Goal: Information Seeking & Learning: Check status

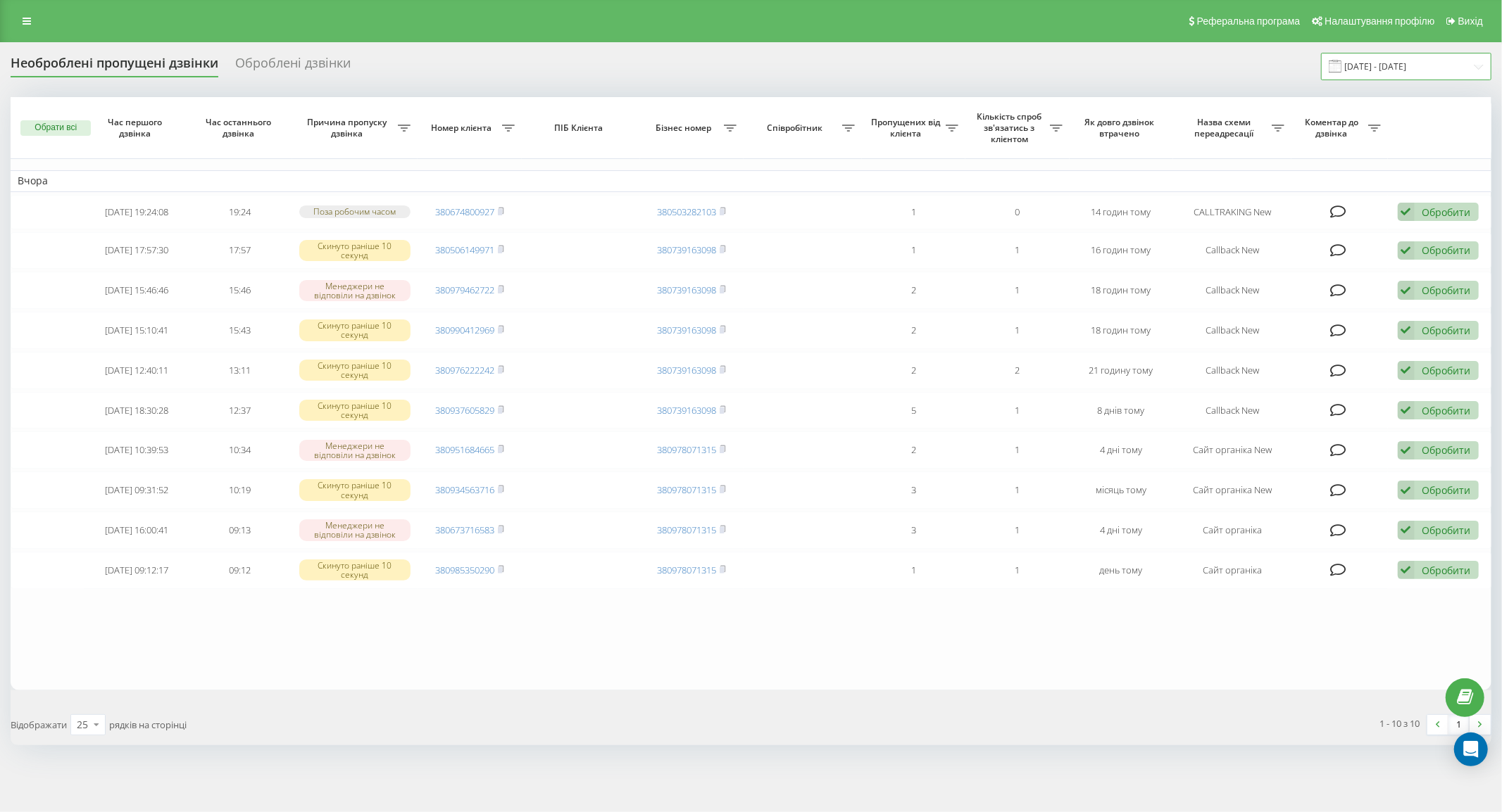
click at [1372, 68] on input "19.08.2025 - 19.08.2025" at bounding box center [1406, 66] width 170 height 28
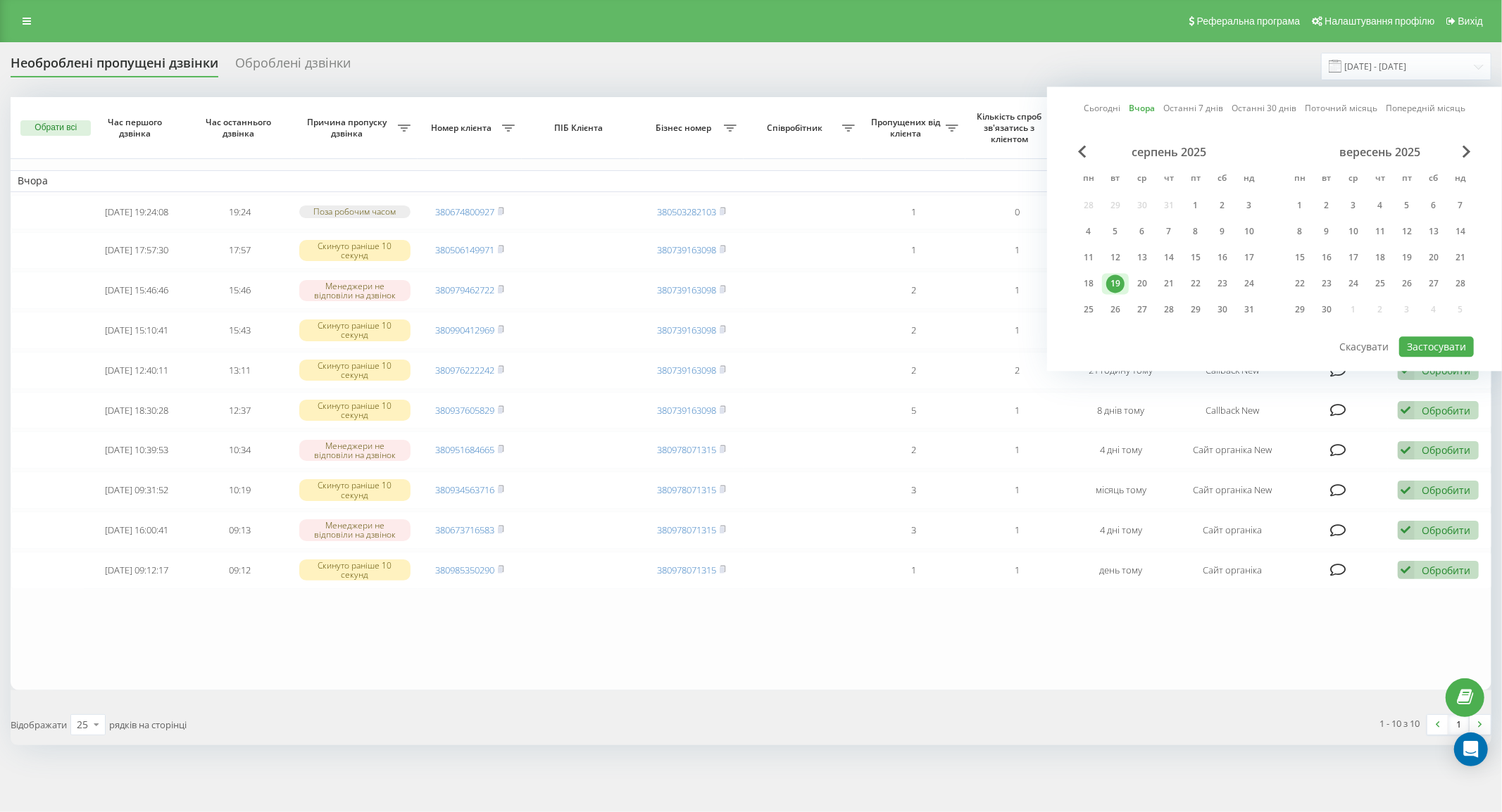
click at [1091, 107] on link "Сьогодні" at bounding box center [1102, 109] width 36 height 13
click at [1447, 341] on button "Застосувати" at bounding box center [1436, 346] width 74 height 20
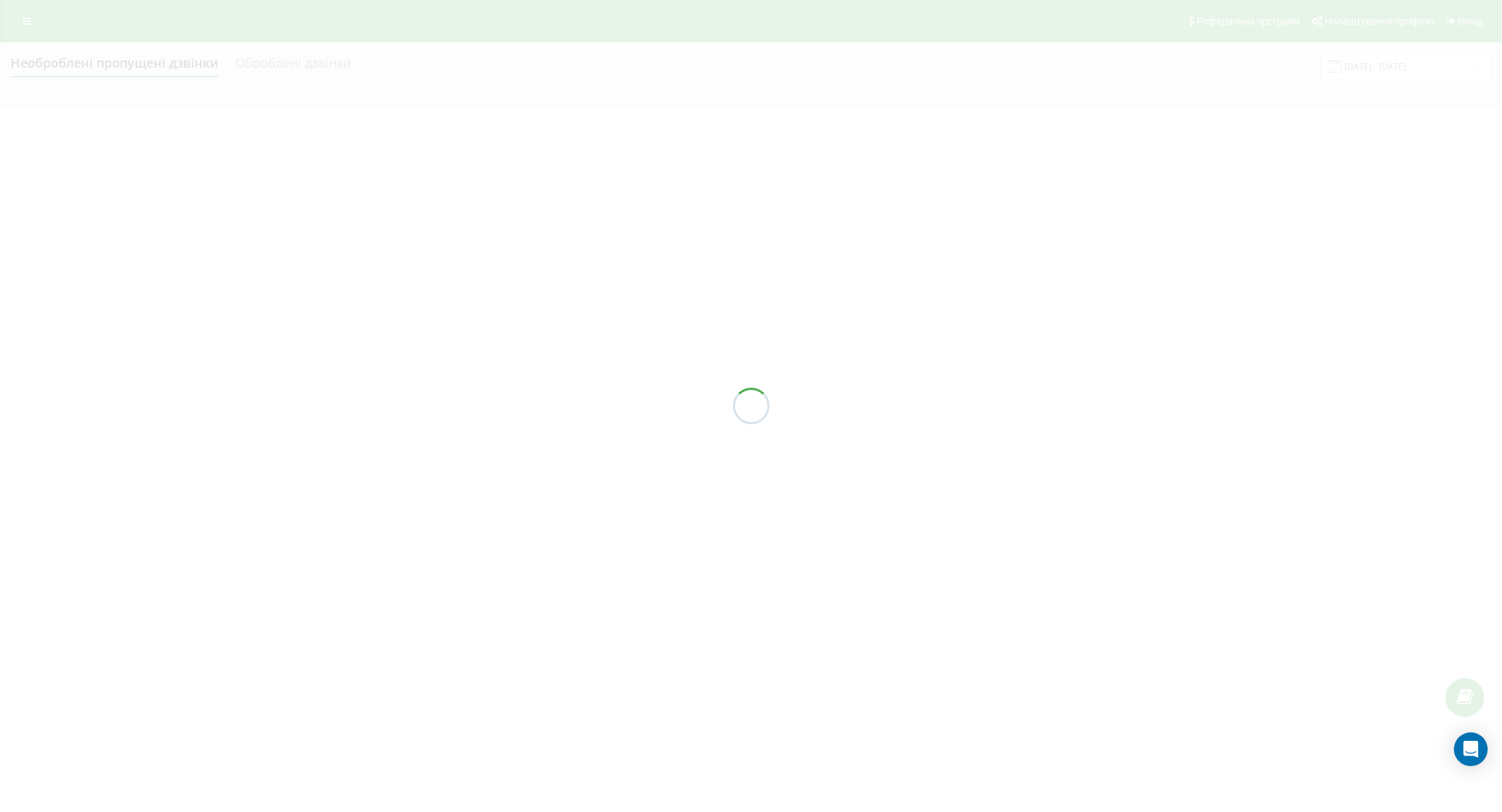
type input "[DATE] - [DATE]"
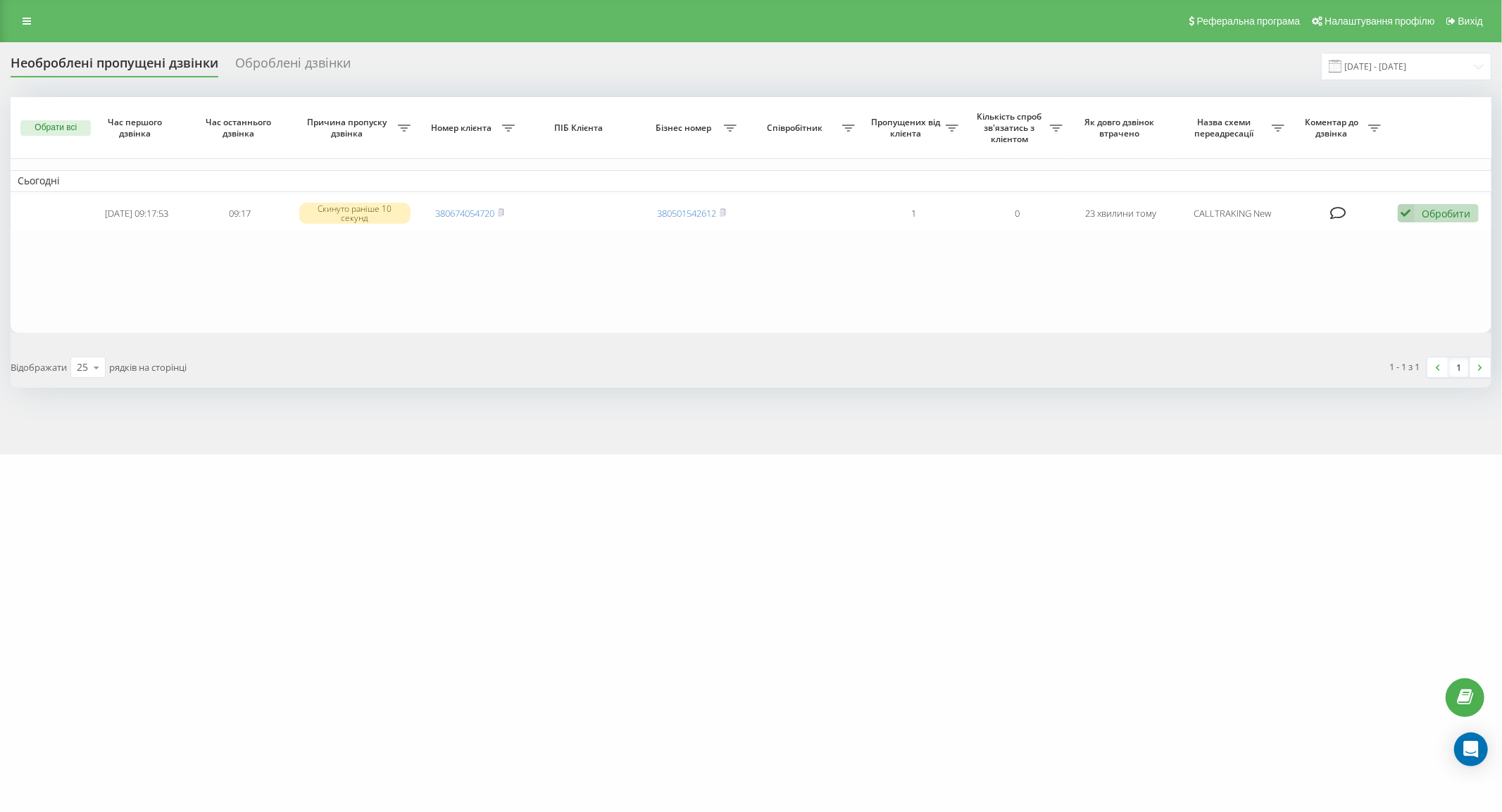
click at [1332, 215] on icon at bounding box center [1338, 213] width 16 height 14
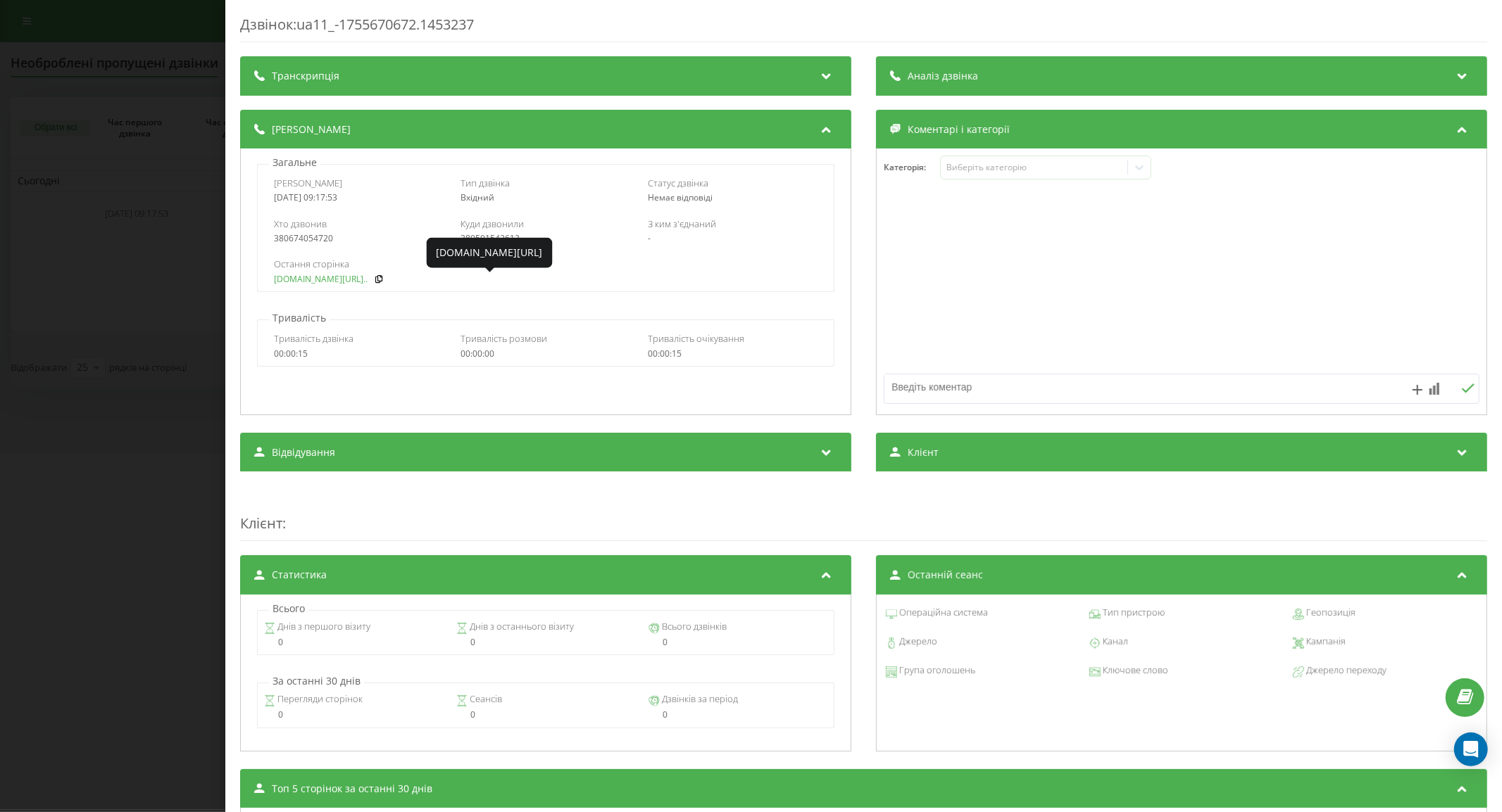
click at [324, 279] on link "fix-parts.in.ua/dvigun-v..." at bounding box center [321, 279] width 93 height 10
click at [78, 180] on div "Дзвінок : ua11_-1755670672.1453237 Транскрипція Для AI-аналізу майбутніх дзвінк…" at bounding box center [751, 406] width 1502 height 812
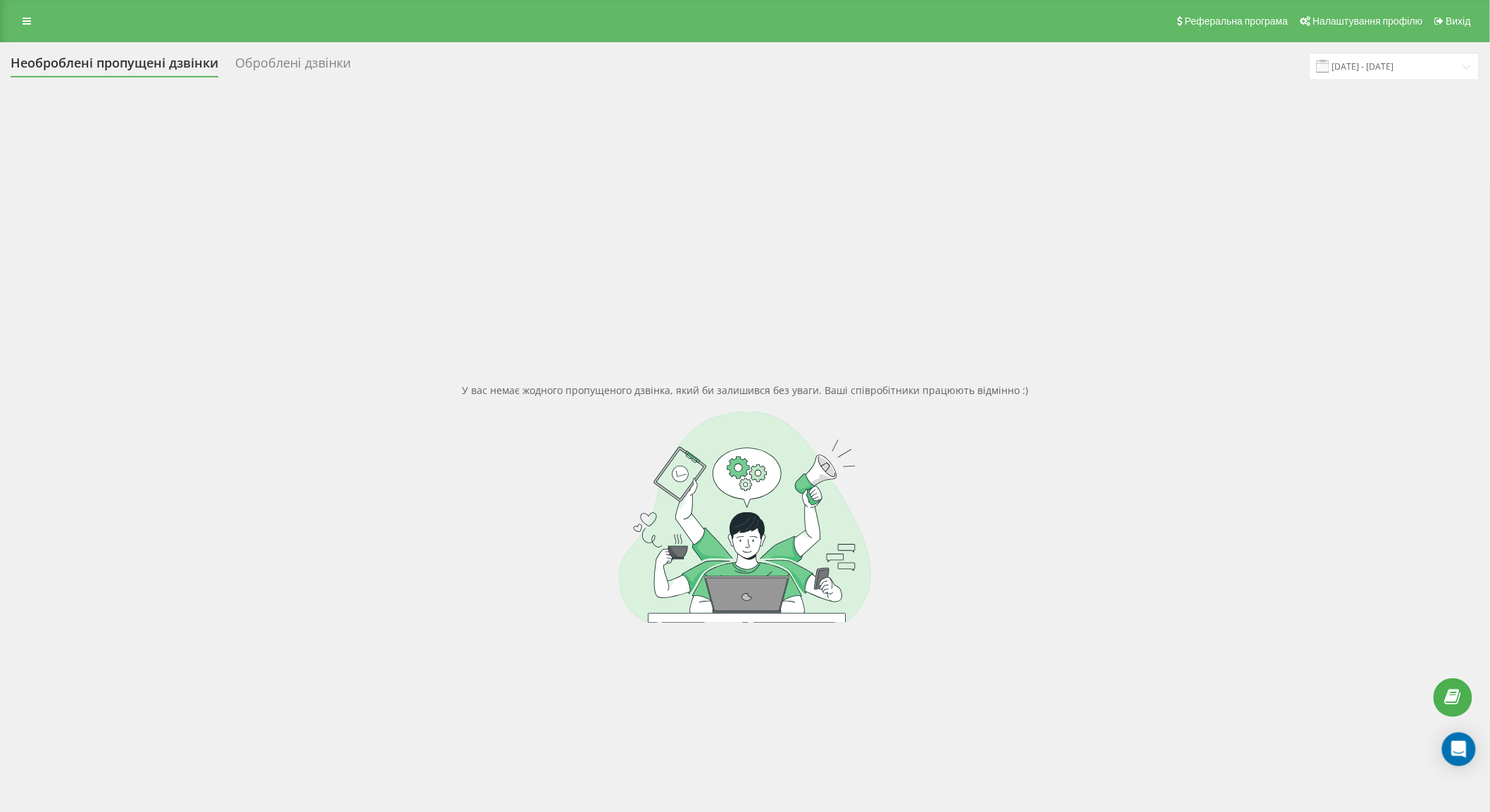
click at [311, 58] on div "Оброблені дзвінки" at bounding box center [292, 66] width 115 height 22
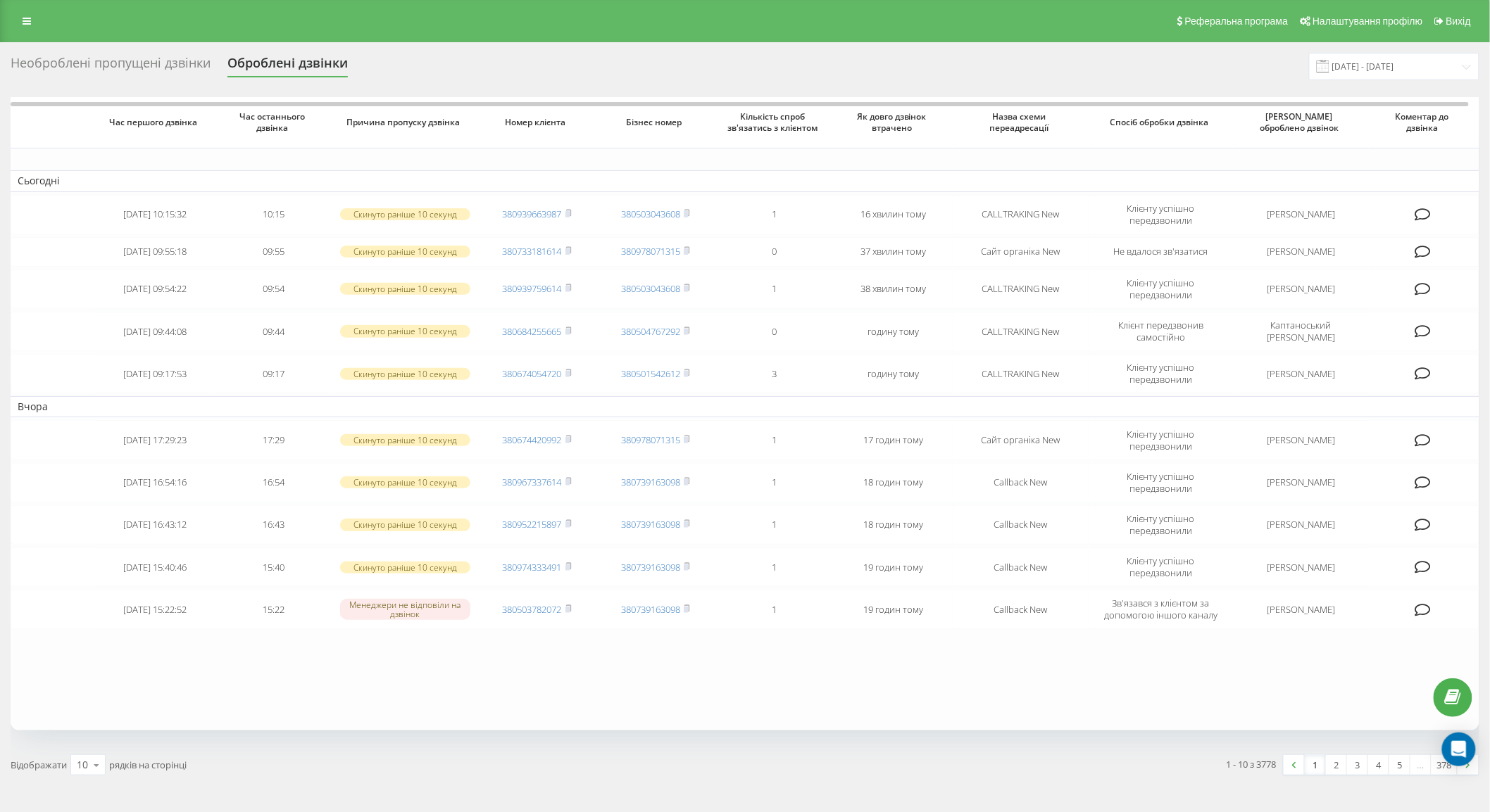
click at [110, 70] on div "Необроблені пропущені дзвінки" at bounding box center [110, 66] width 200 height 22
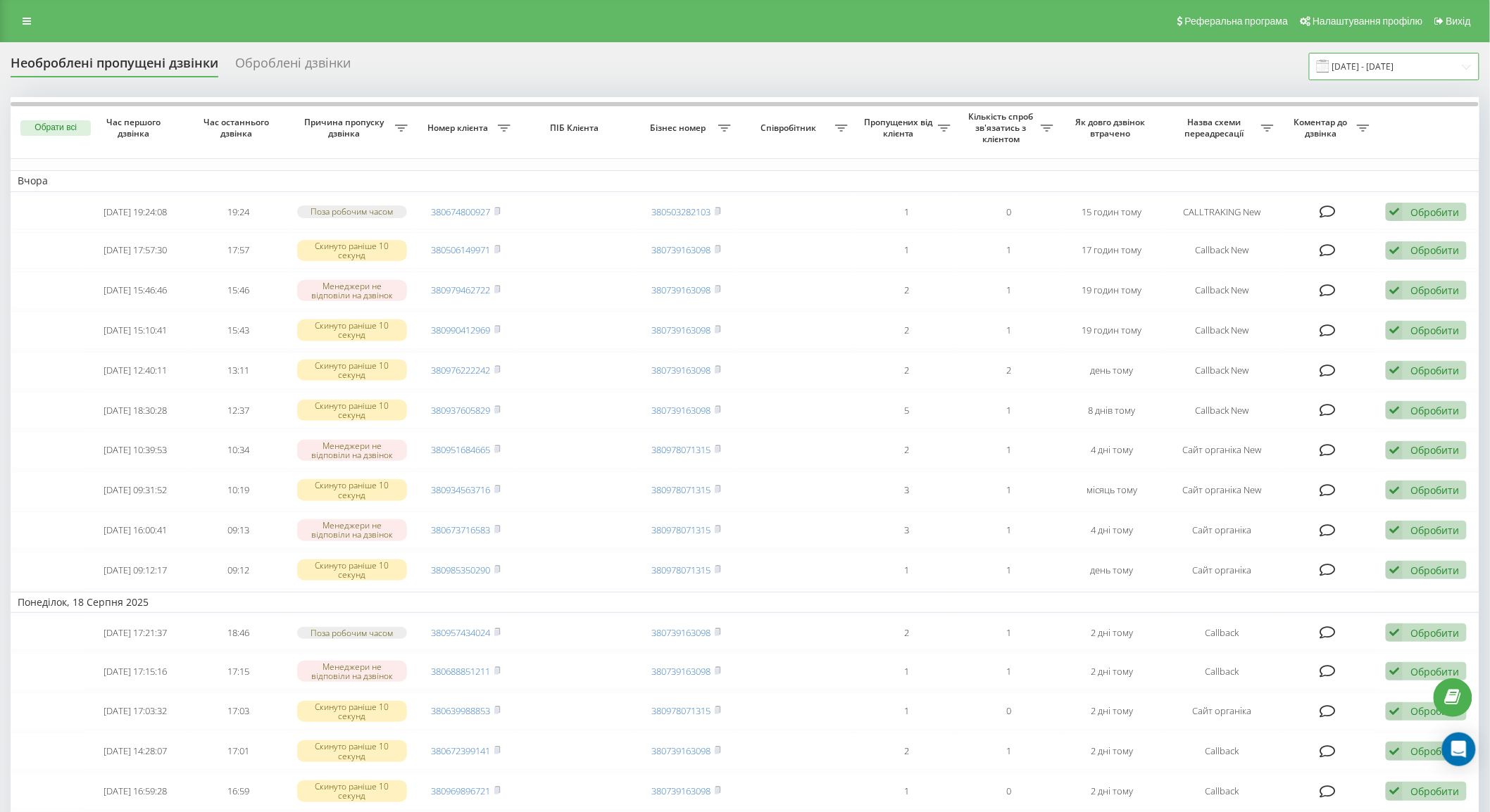
click at [1372, 69] on input "20.07.2025 - 20.08.2025" at bounding box center [1394, 66] width 170 height 28
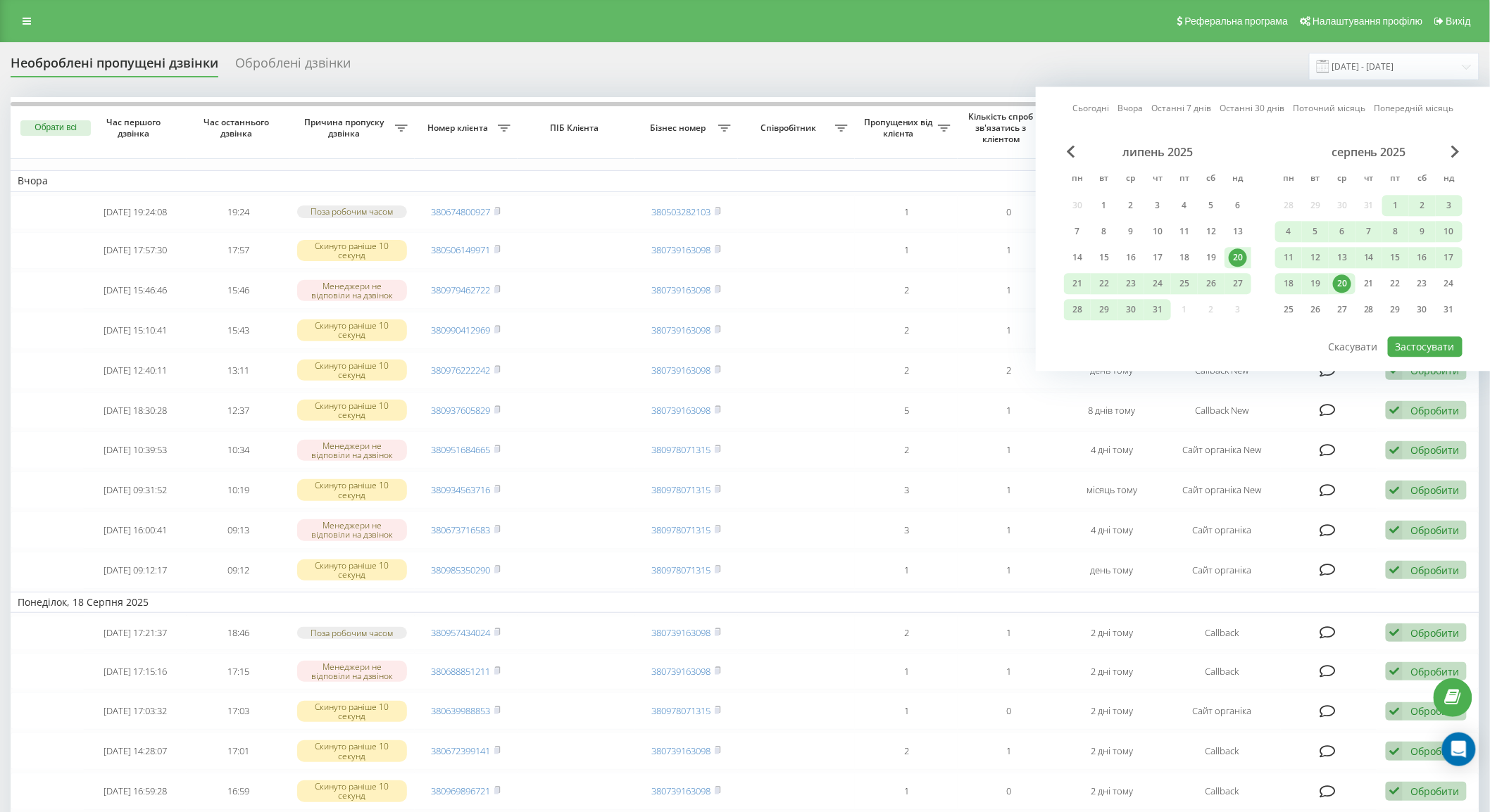
click at [1095, 107] on link "Сьогодні" at bounding box center [1091, 109] width 36 height 13
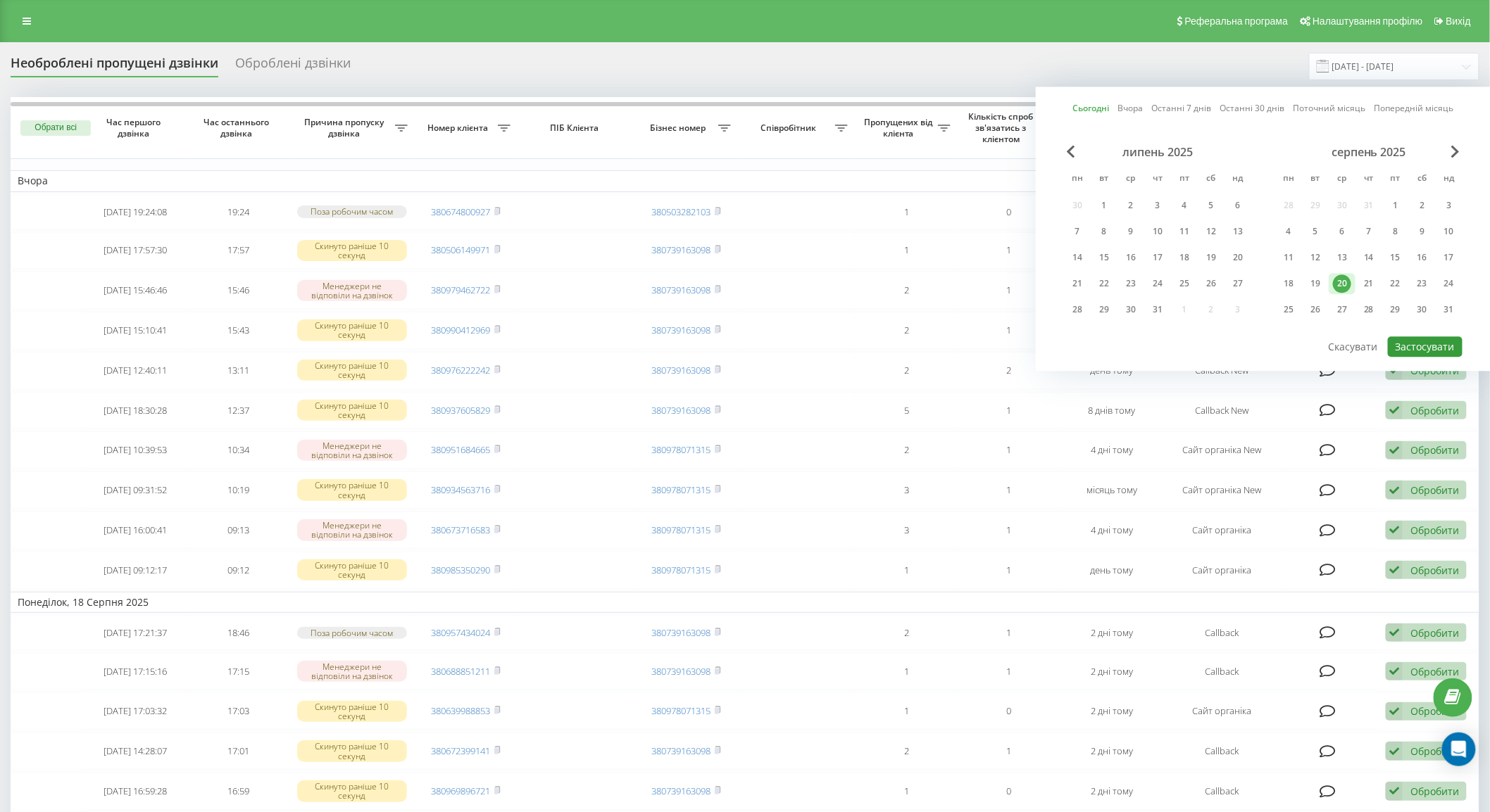
click at [1412, 348] on button "Застосувати" at bounding box center [1425, 346] width 74 height 20
type input "[DATE] - [DATE]"
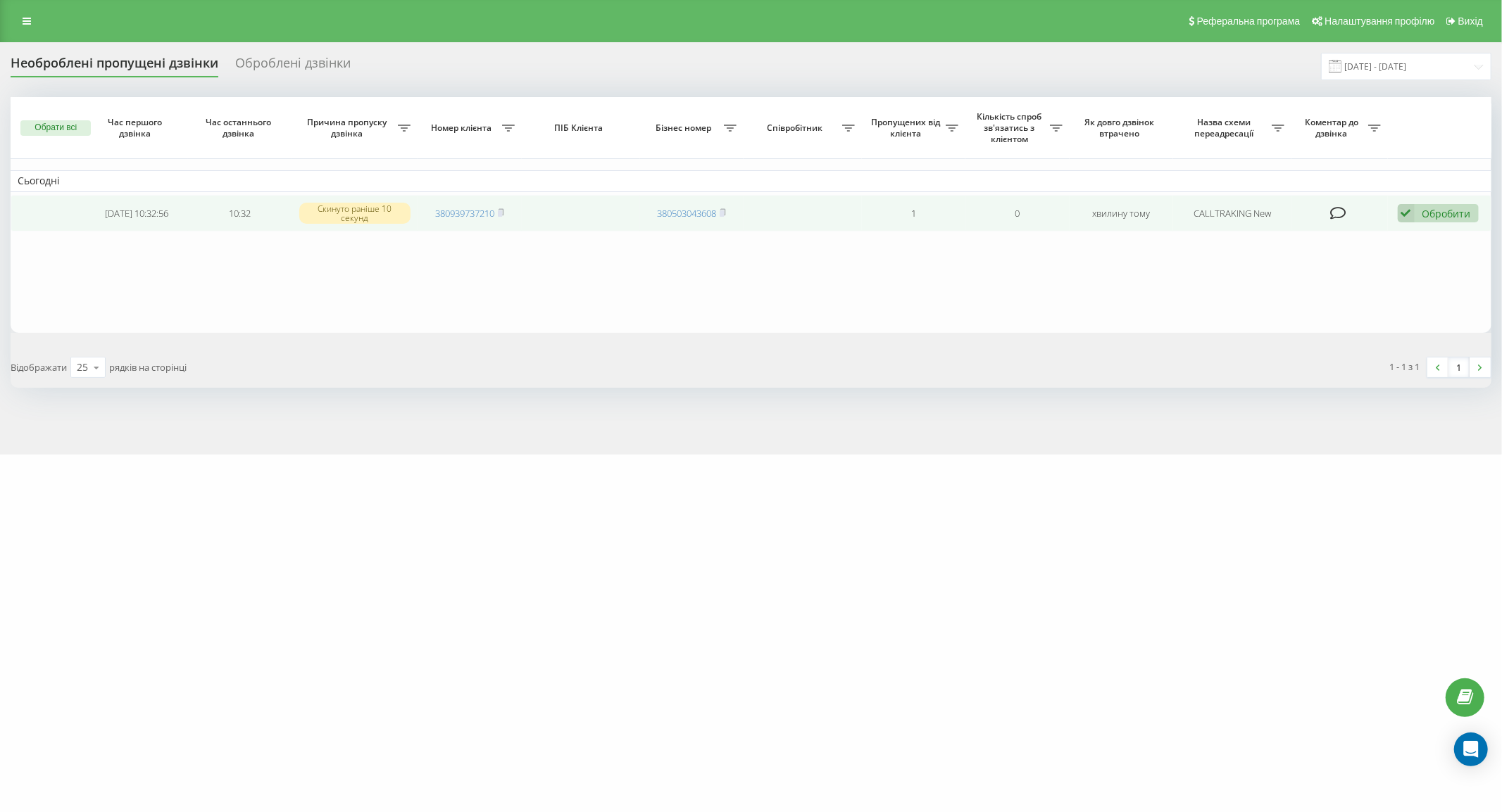
click at [1334, 212] on icon at bounding box center [1338, 213] width 16 height 14
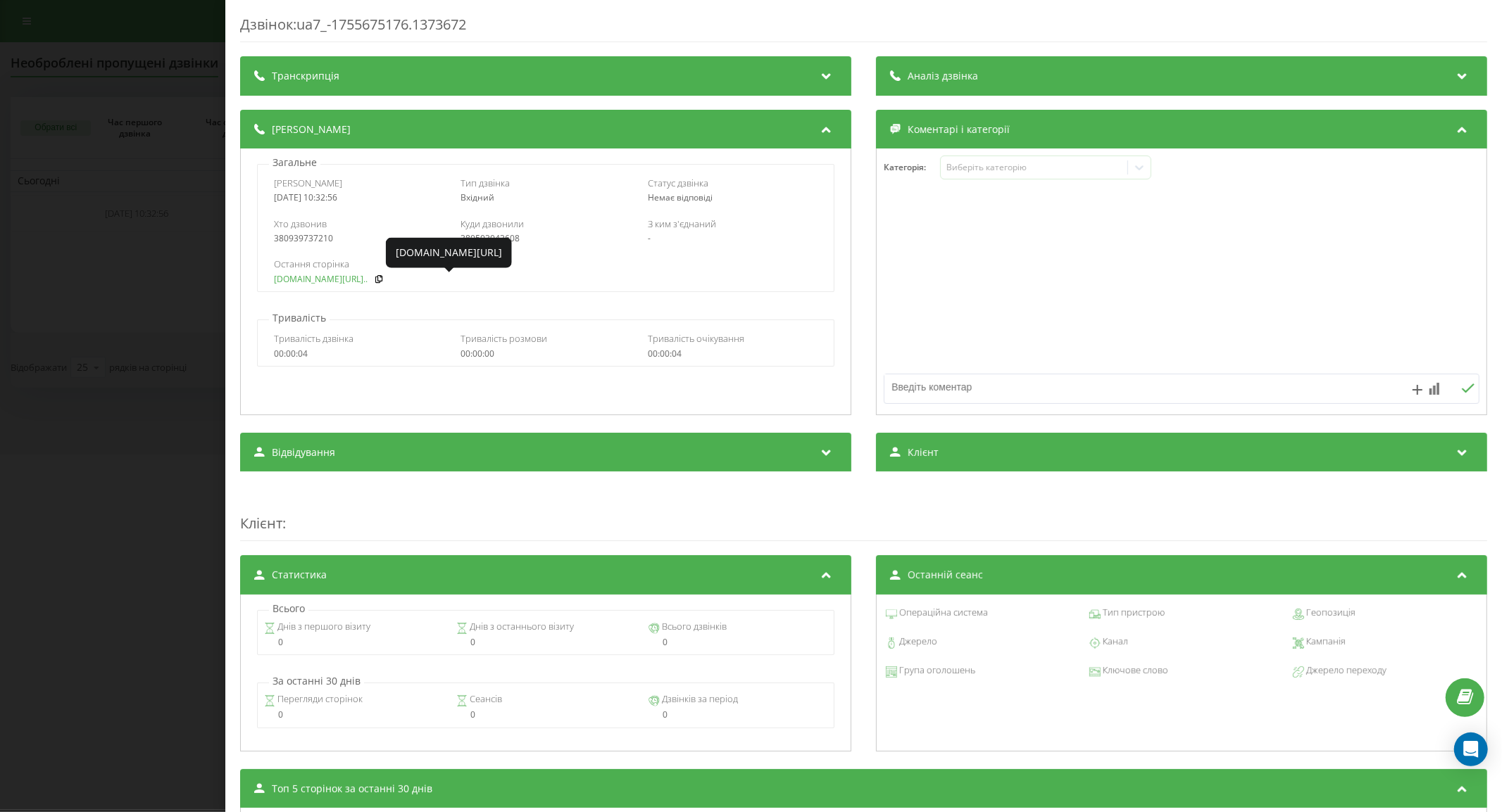
click at [350, 280] on link "fix-parts.in.ua/ru/zadni..." at bounding box center [321, 279] width 93 height 10
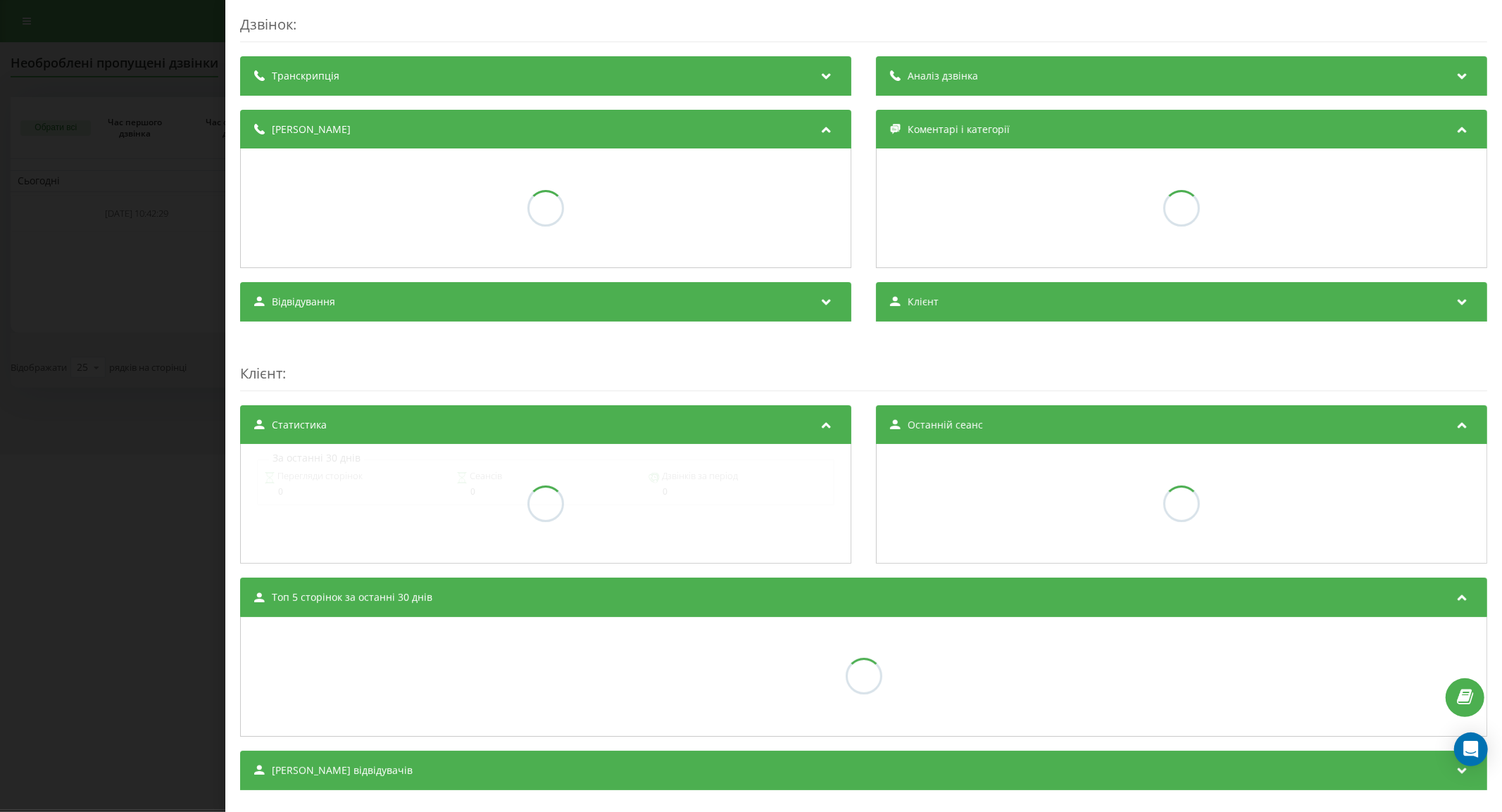
click at [51, 224] on div "Дзвінок : Транскрипція Аналіз дзвінка Деталі дзвінка Коментарі і категорії Відв…" at bounding box center [751, 406] width 1502 height 812
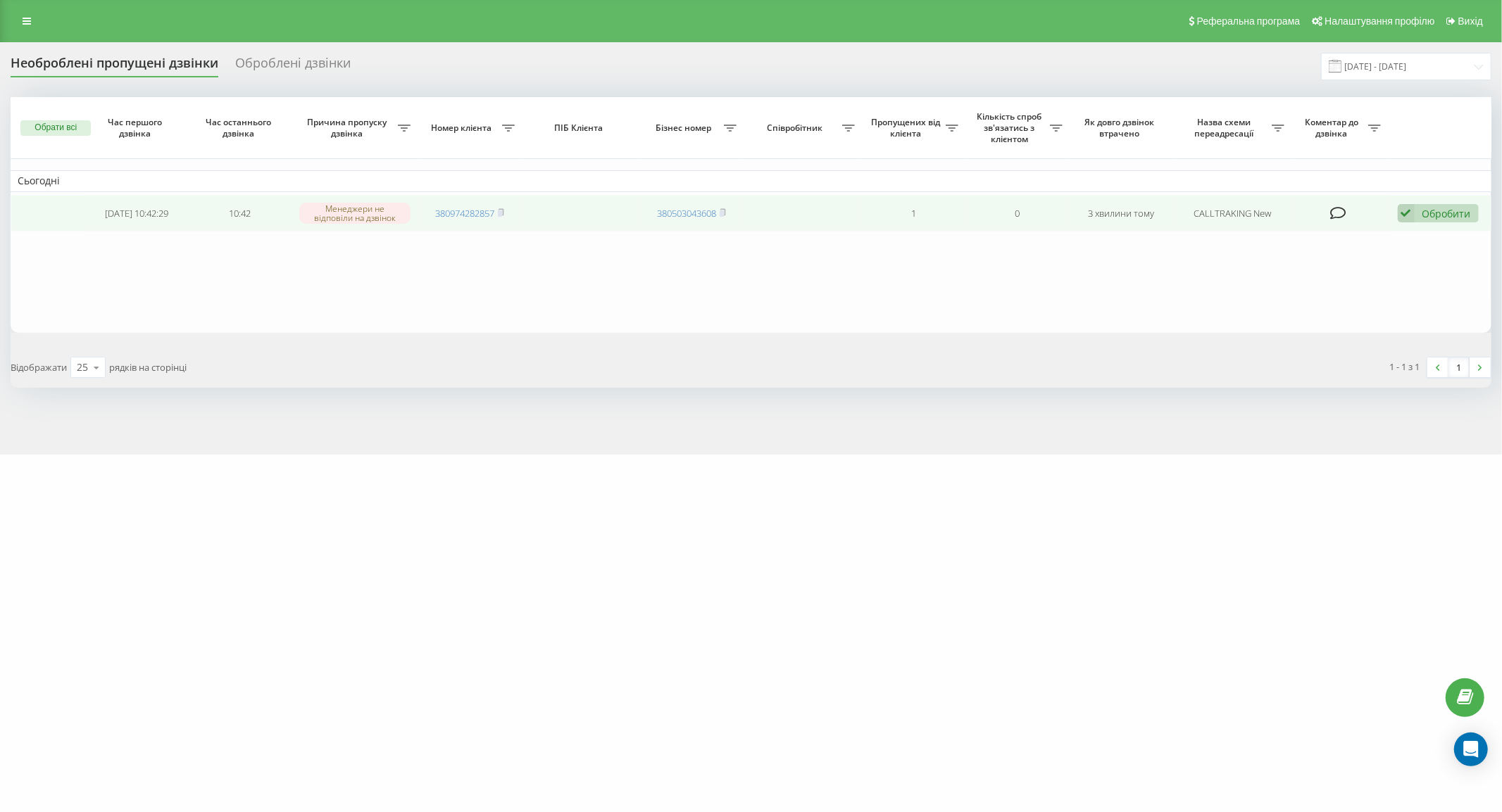
click at [1340, 212] on icon at bounding box center [1338, 213] width 16 height 14
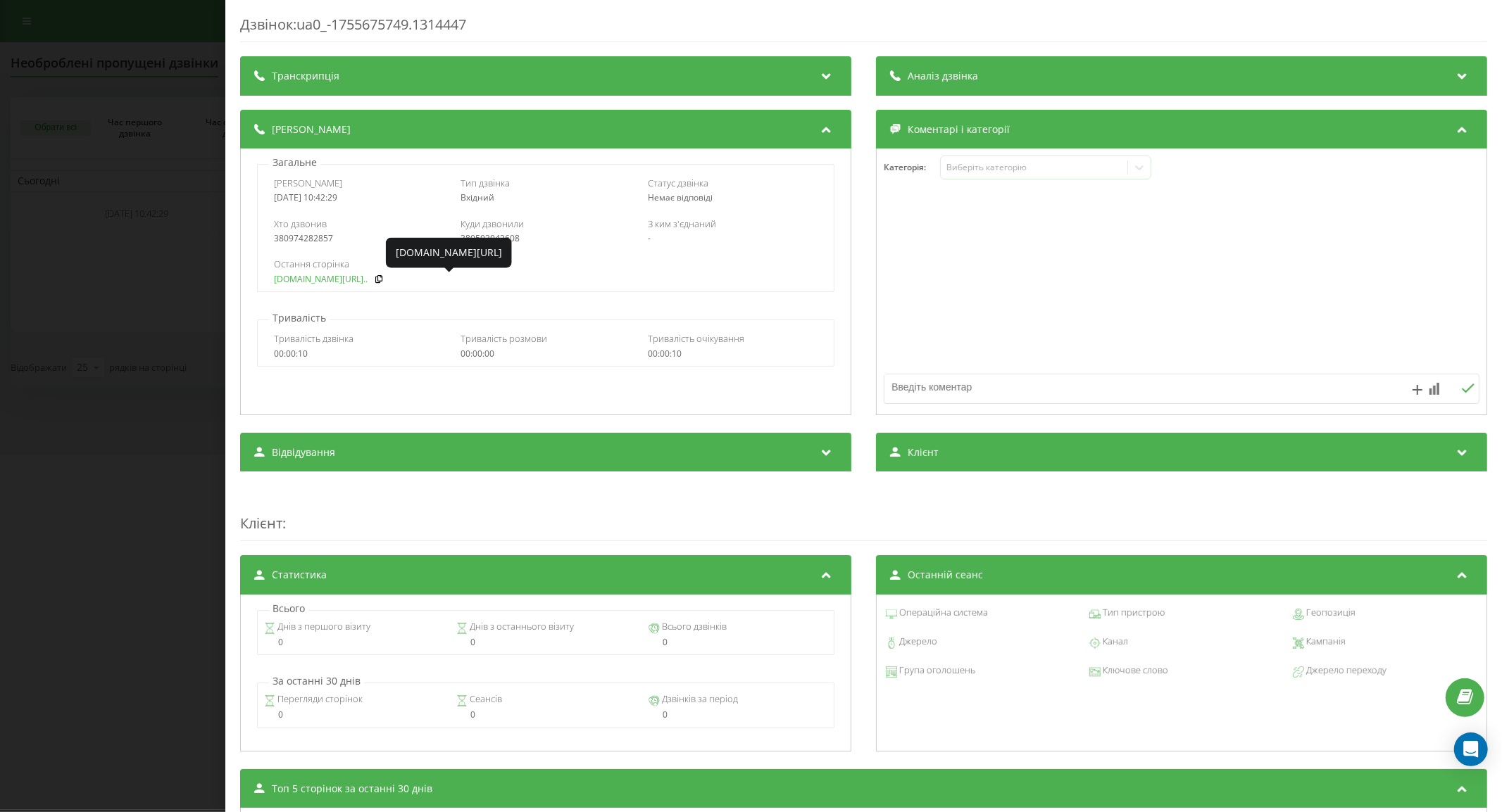
click at [300, 283] on link "fix-parts.in.ua/ru/kapot..." at bounding box center [321, 279] width 93 height 10
drag, startPoint x: 123, startPoint y: 356, endPoint x: 71, endPoint y: 81, distance: 279.9
click at [123, 353] on div "Дзвінок : ua0_-1755675749.1314447 Транскрипція Для AI-аналізу майбутніх дзвінкі…" at bounding box center [751, 406] width 1502 height 812
